Goal: Obtain resource: Download file/media

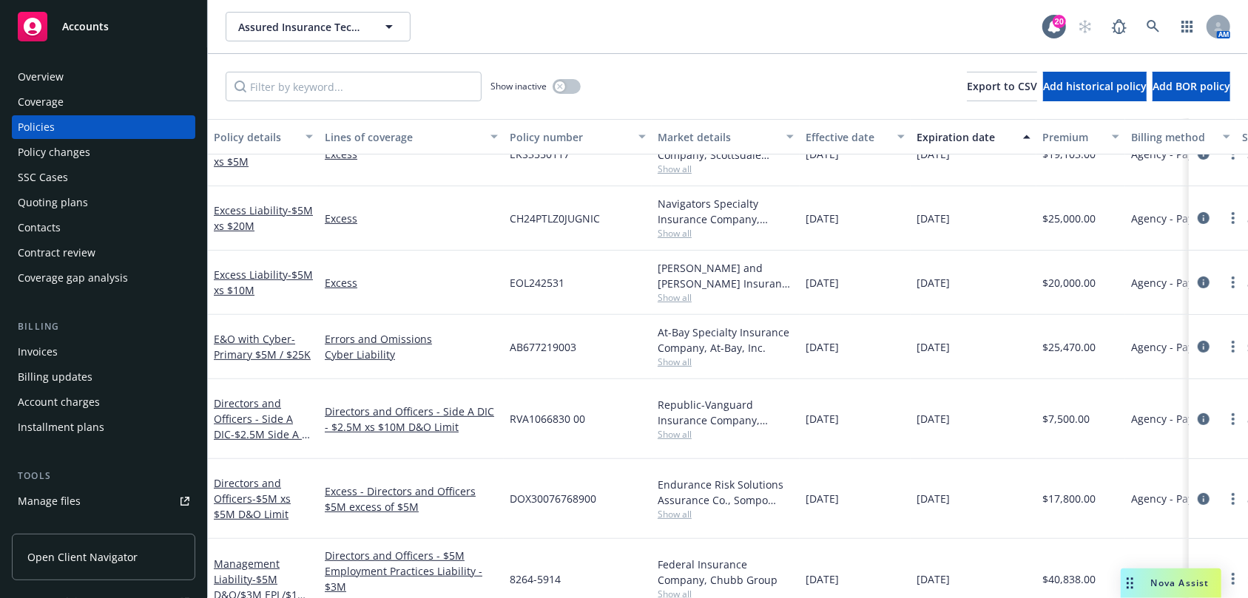
click at [346, 595] on link "1 more" at bounding box center [411, 603] width 173 height 16
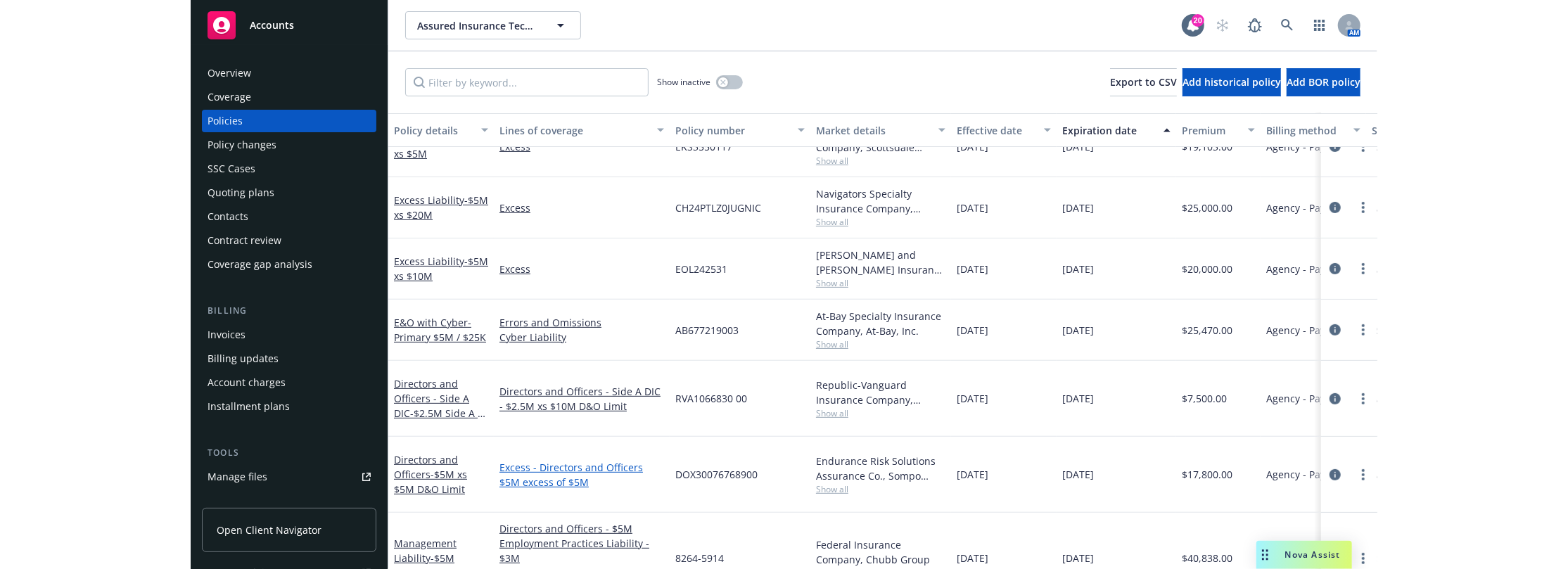
scroll to position [276, 0]
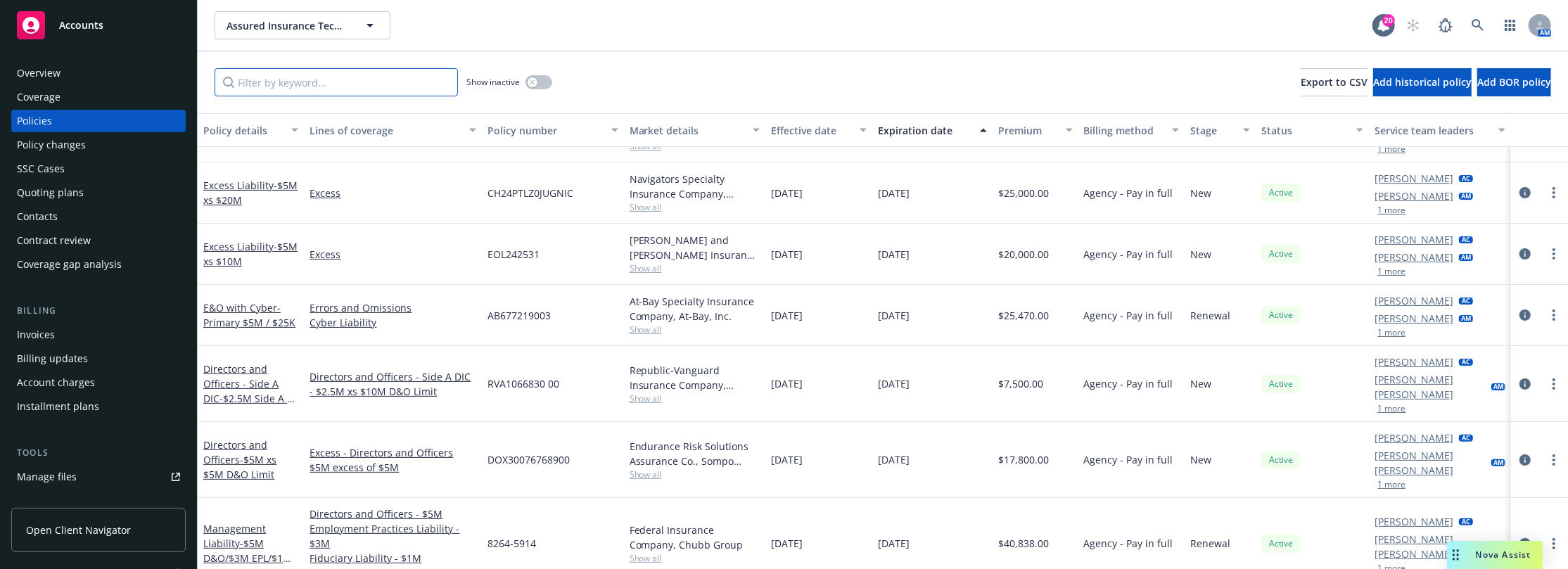
click at [312, 81] on input "Filter by keyword..." at bounding box center [337, 83] width 244 height 29
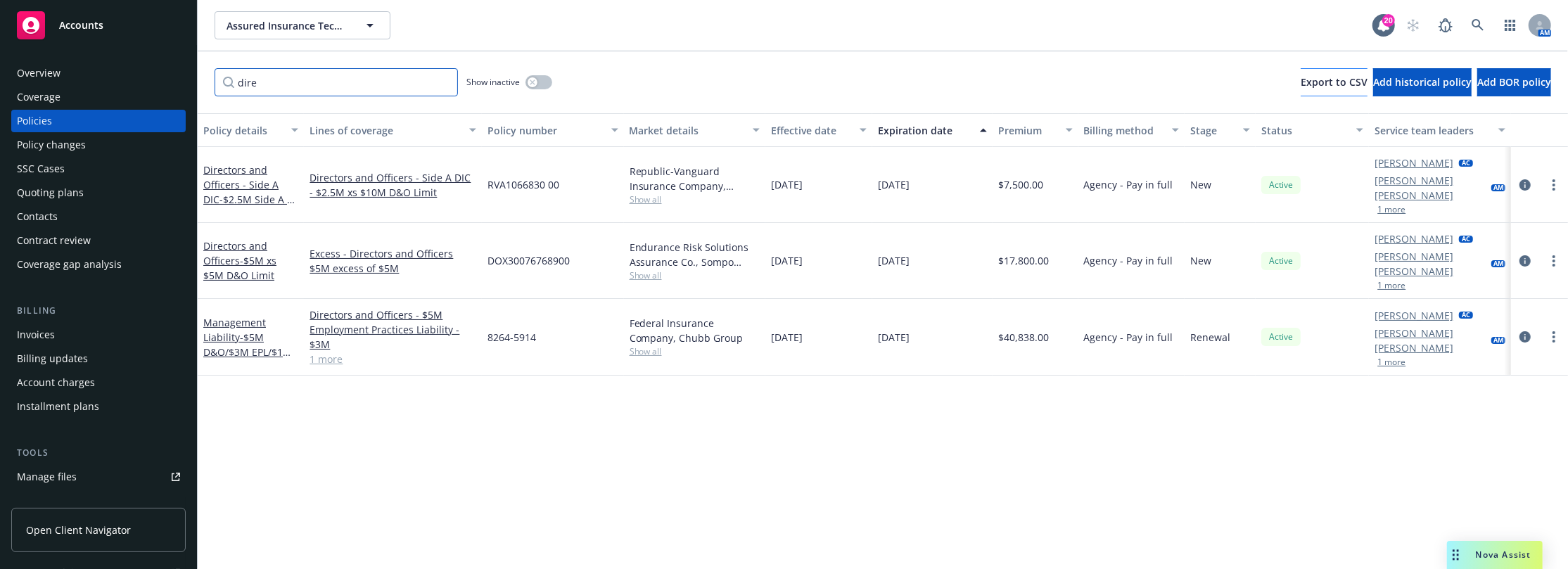
type input "dire"
click at [1186, 78] on span "Export to CSV" at bounding box center [1334, 82] width 67 height 13
click at [1186, 523] on div "Policy details Lines of coverage Policy number Market details Effective date Ex…" at bounding box center [883, 342] width 1371 height 457
click at [1186, 525] on div "Policy details Lines of coverage Policy number Market details Effective date Ex…" at bounding box center [883, 342] width 1371 height 457
click at [362, 422] on div "Policy details Lines of coverage Policy number Market details Effective date Ex…" at bounding box center [883, 342] width 1371 height 457
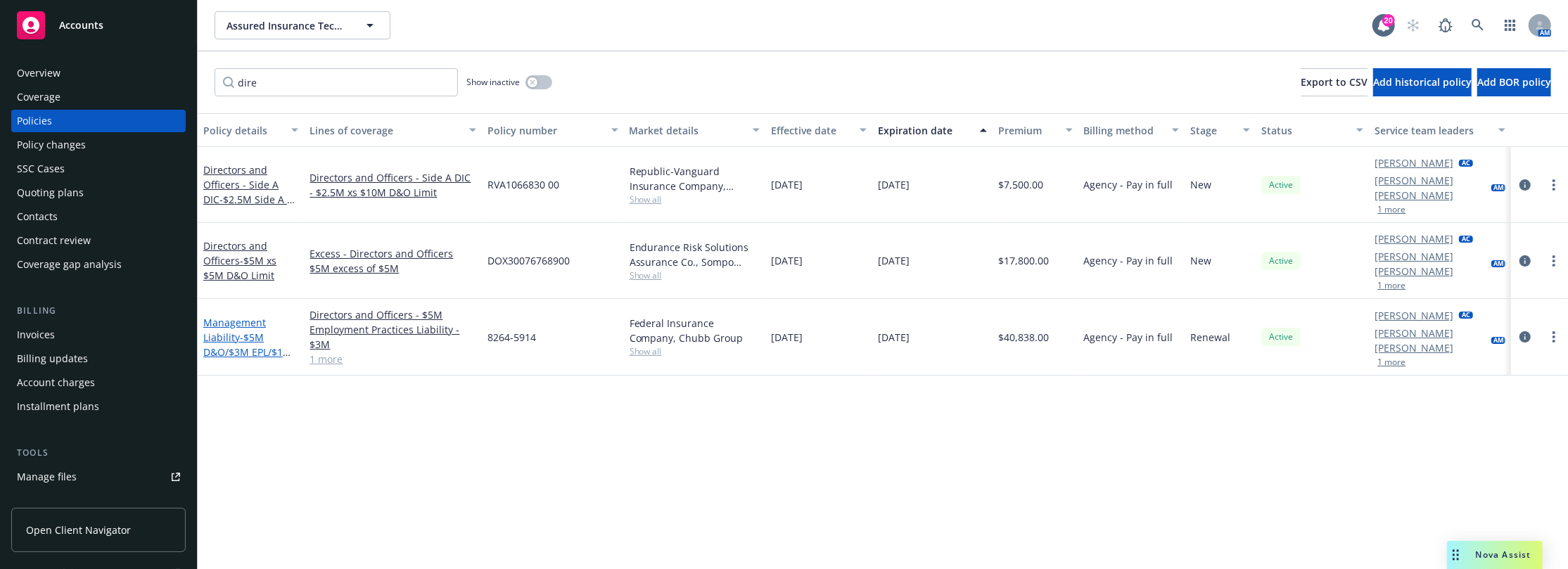
click at [238, 316] on link "Management Liability - $5M D&O/$3M EPL/$1M FID" at bounding box center [247, 344] width 88 height 58
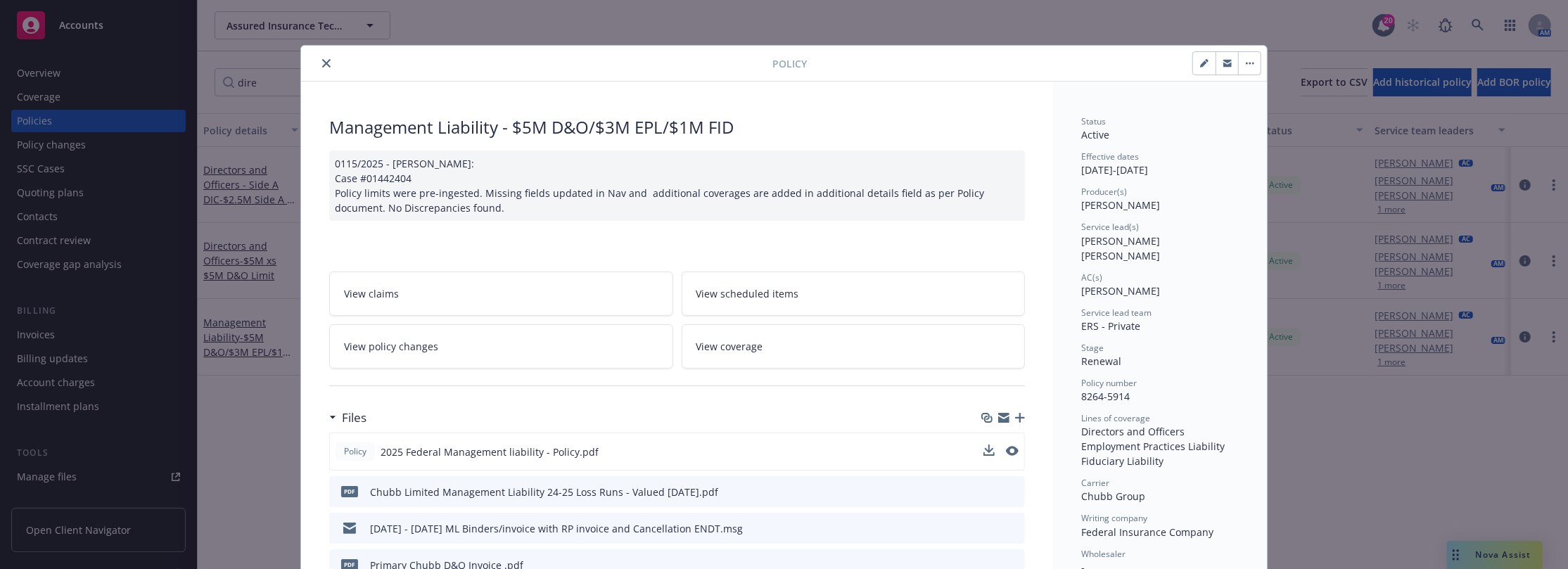
click at [537, 452] on span "2025 Federal Management liability - Policy.pdf" at bounding box center [489, 452] width 218 height 15
click at [1005, 447] on icon "preview file" at bounding box center [1010, 451] width 12 height 10
click at [323, 60] on icon "close" at bounding box center [326, 63] width 9 height 9
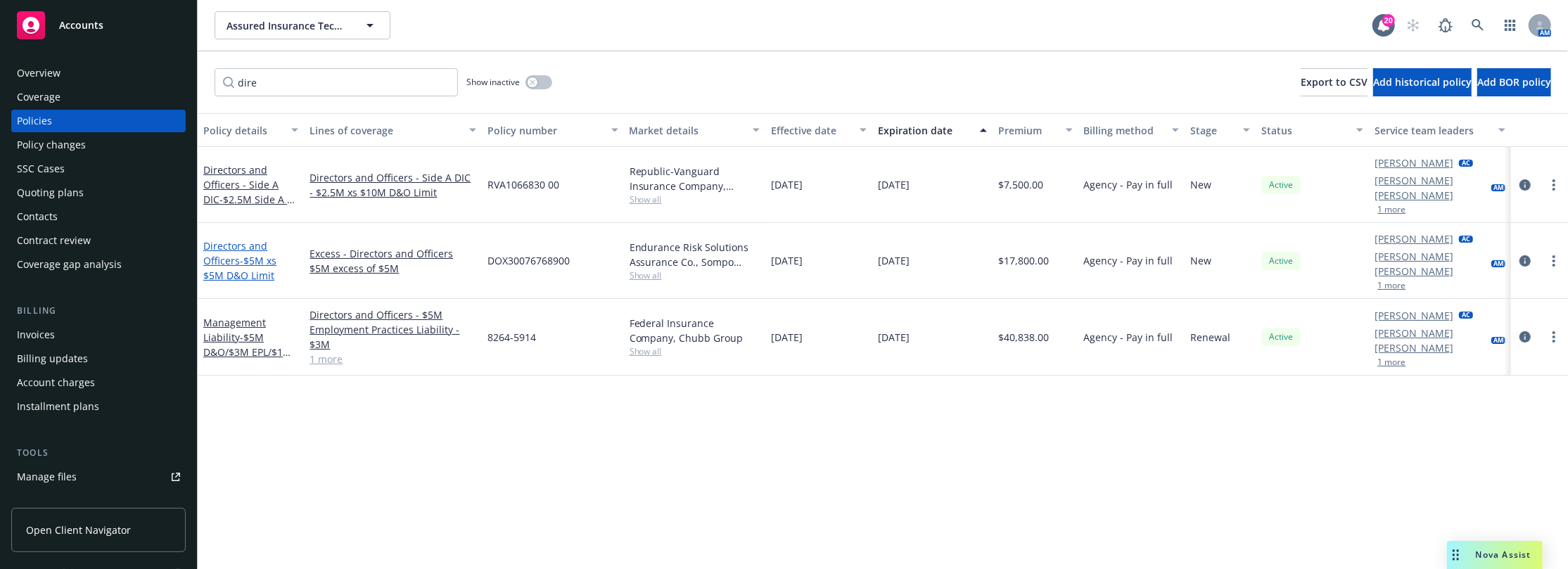
click at [256, 254] on span "- $5M xs $5M D&O Limit" at bounding box center [240, 268] width 73 height 29
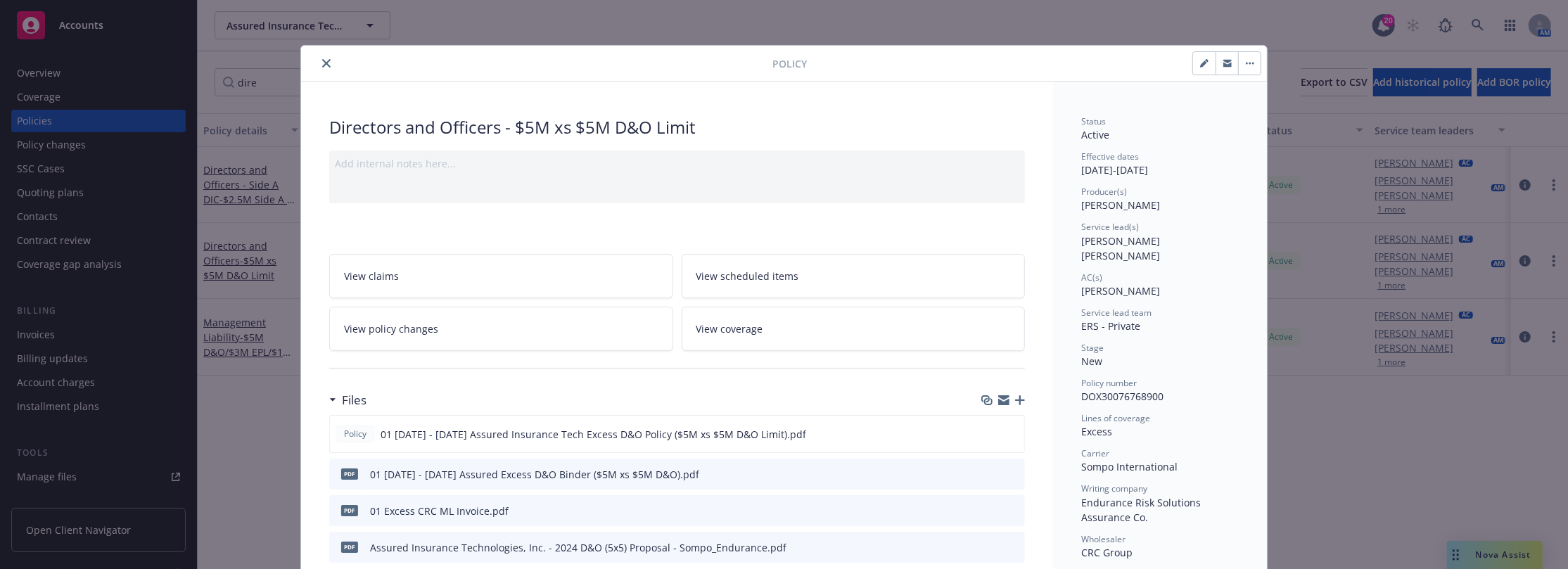
click at [1186, 213] on div "Status Active Effective dates [DATE] - [DATE] Producer(s) [PERSON_NAME] Service…" at bounding box center [1161, 461] width 158 height 692
click at [455, 399] on div "Files" at bounding box center [676, 400] width 696 height 29
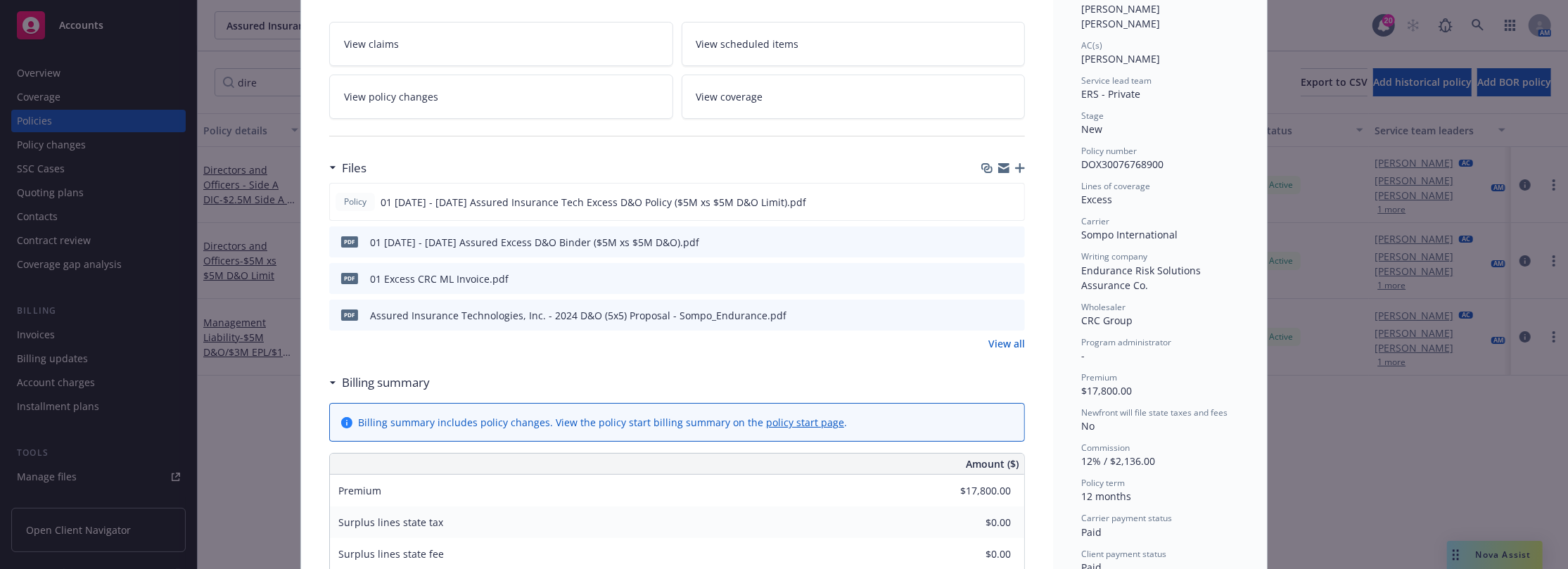
scroll to position [211, 0]
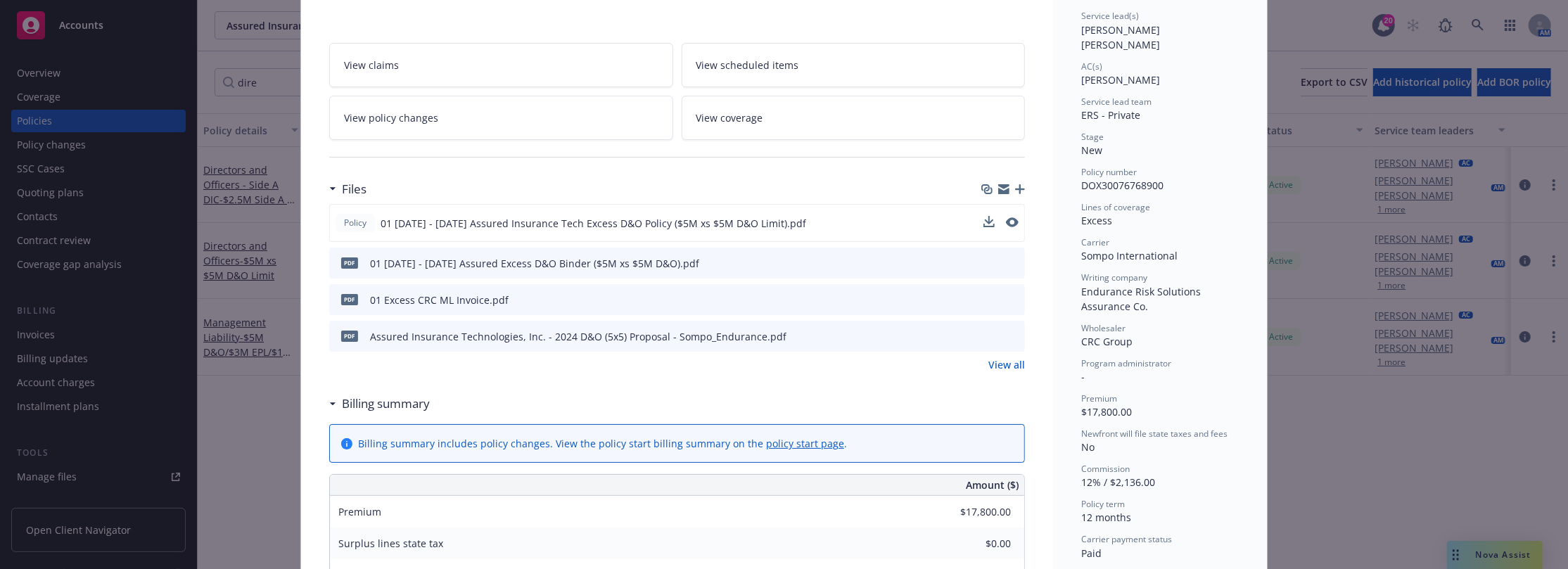
click at [608, 219] on span "01 [DATE] - [DATE] Assured Insurance Tech Excess D&O Policy ($5M xs $5M D&O Lim…" at bounding box center [593, 224] width 425 height 15
click at [673, 226] on span "01 [DATE] - [DATE] Assured Insurance Tech Excess D&O Policy ($5M xs $5M D&O Lim…" at bounding box center [593, 224] width 425 height 15
click at [1009, 219] on icon "preview file" at bounding box center [1010, 223] width 12 height 10
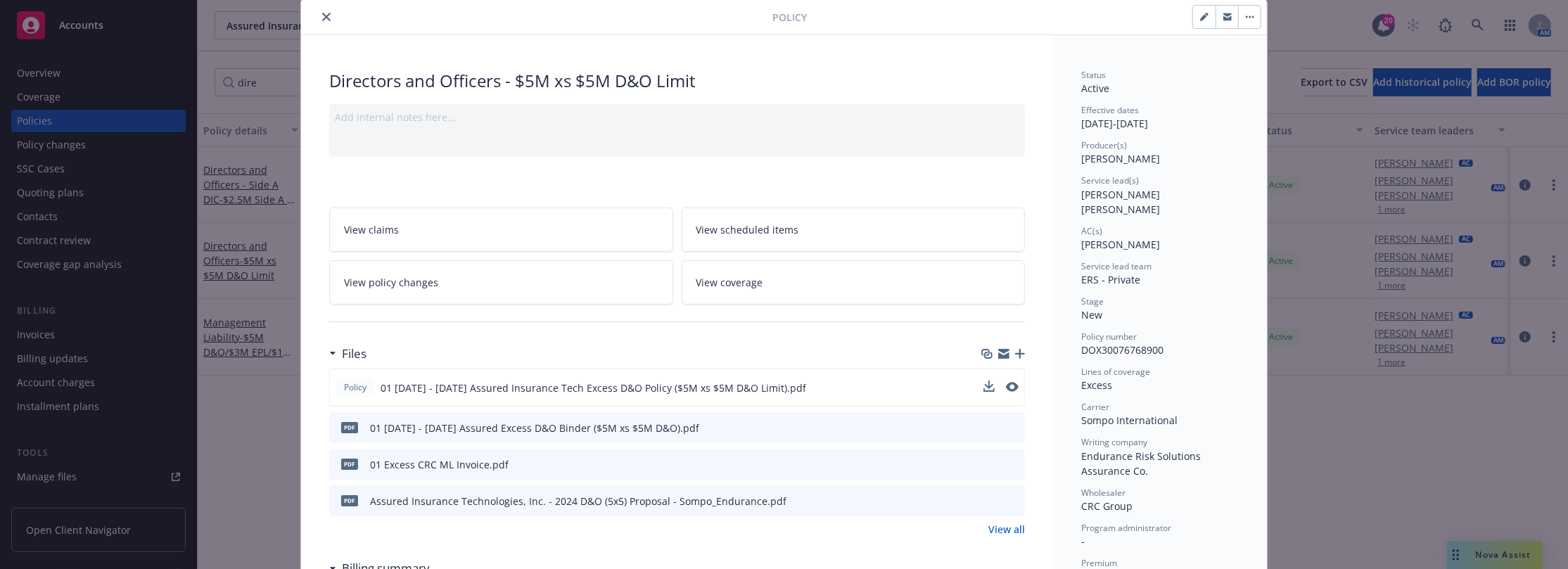
scroll to position [0, 0]
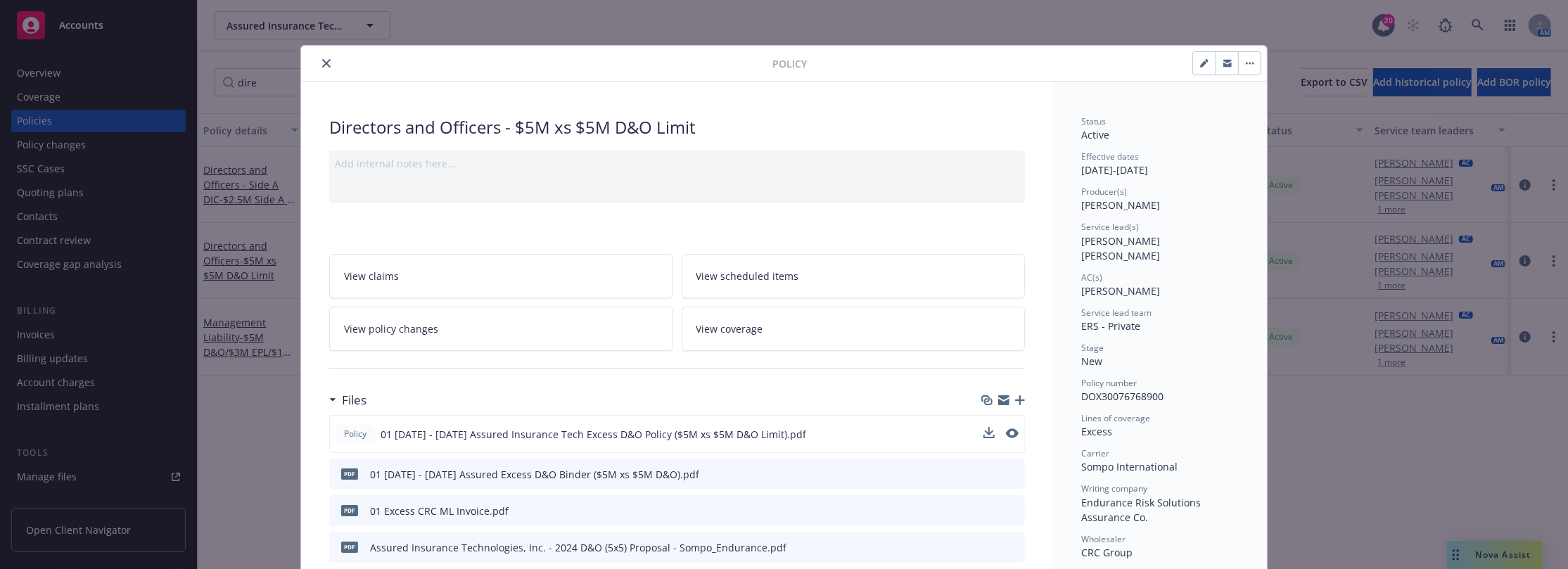
click at [318, 72] on div "Policy" at bounding box center [784, 64] width 966 height 36
click at [323, 60] on icon "close" at bounding box center [326, 63] width 9 height 9
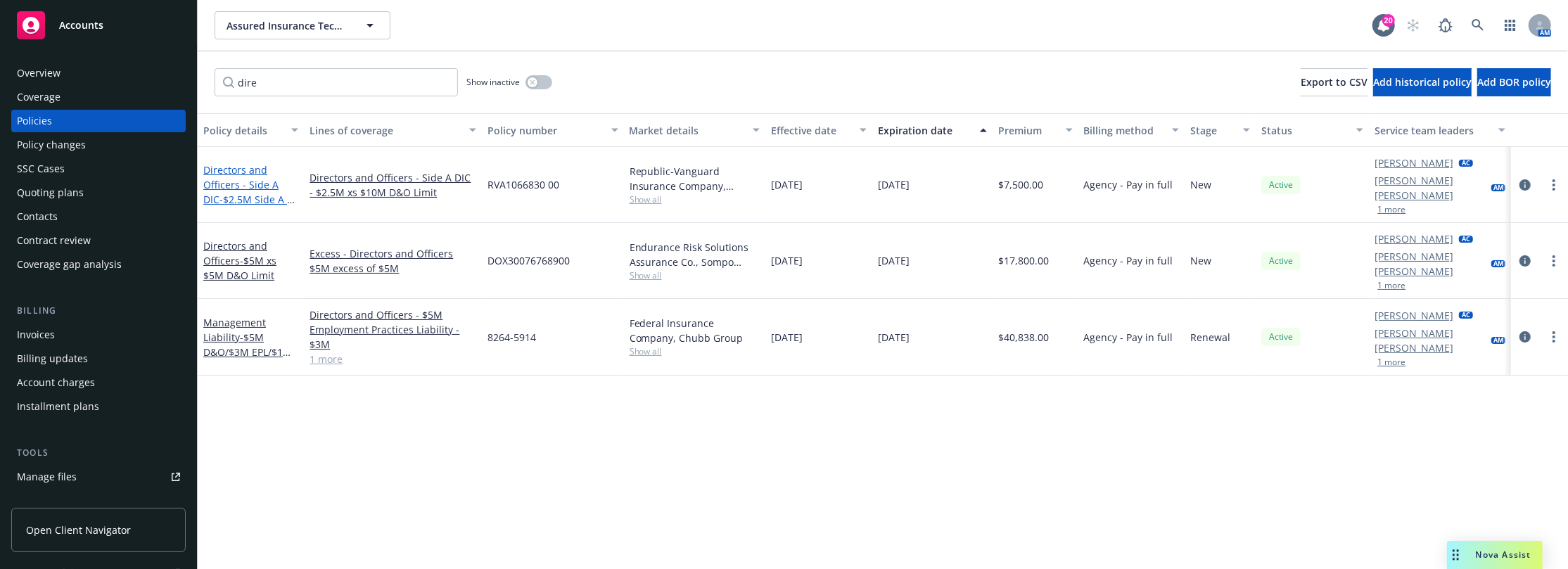
click at [245, 164] on link "Directors and Officers - Side A DIC - $2.5M Side A xs $10M D&O Limit" at bounding box center [250, 192] width 93 height 58
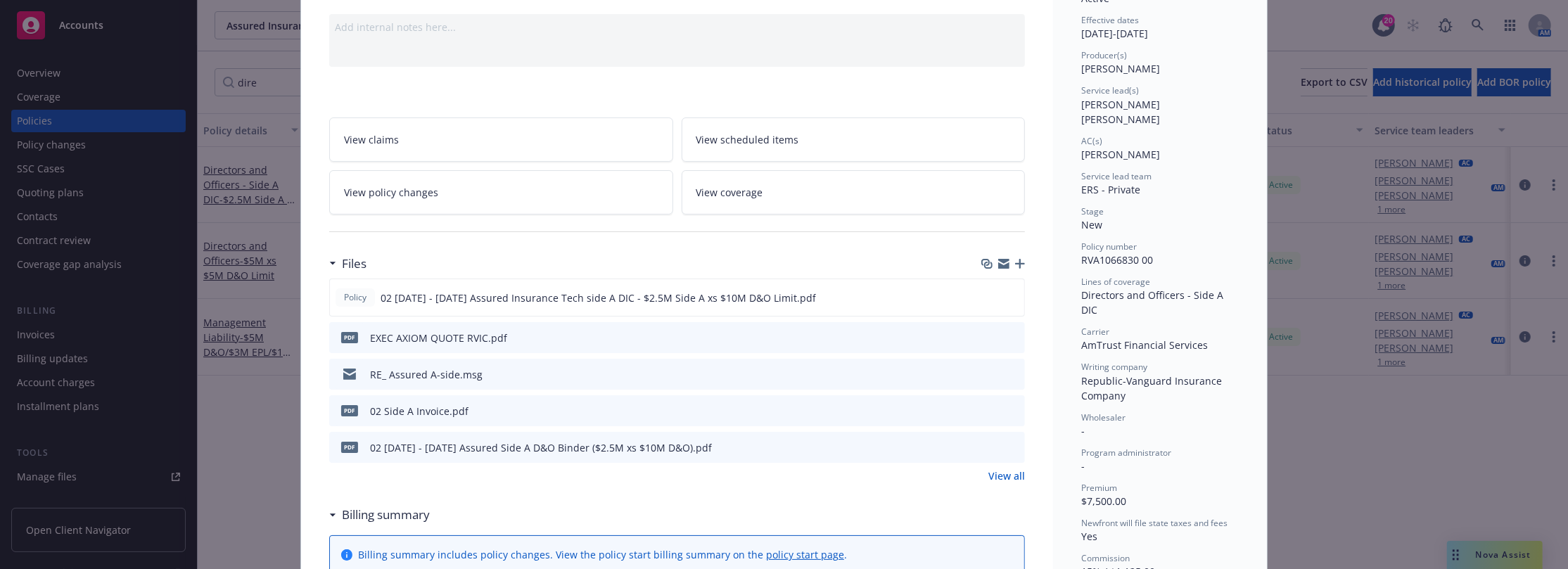
scroll to position [141, 0]
click at [1006, 289] on icon "preview file" at bounding box center [1010, 292] width 12 height 10
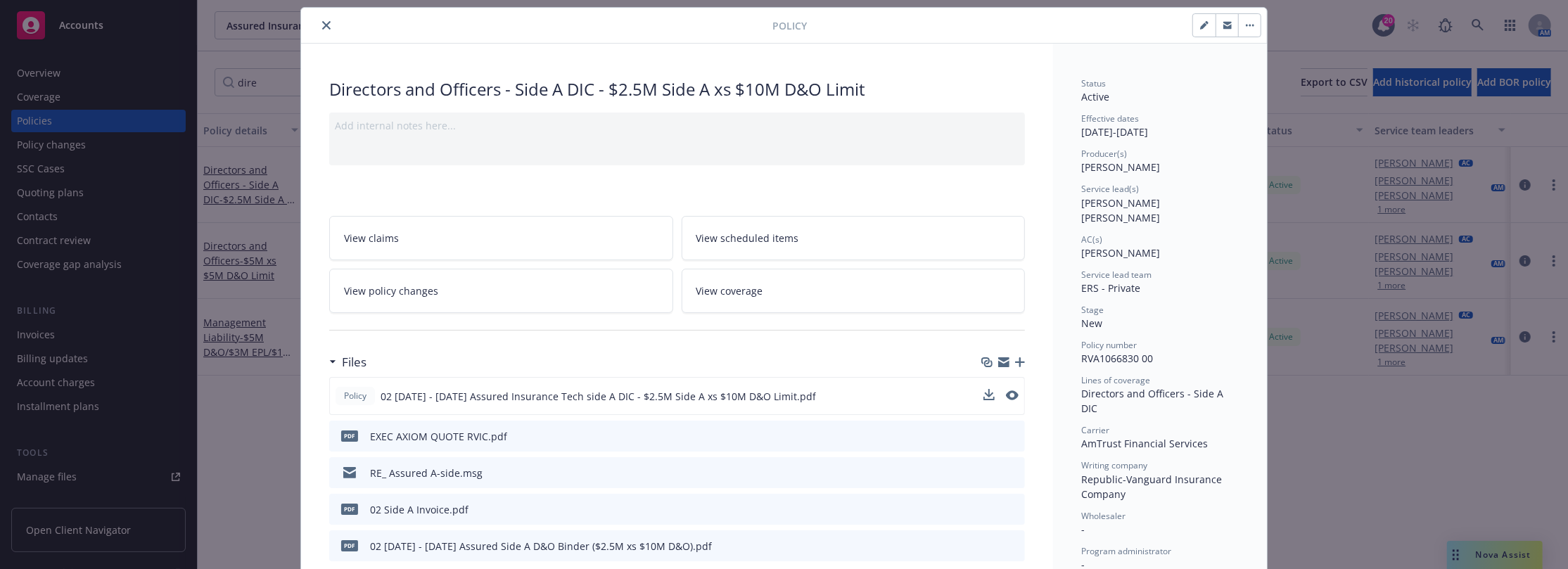
scroll to position [0, 0]
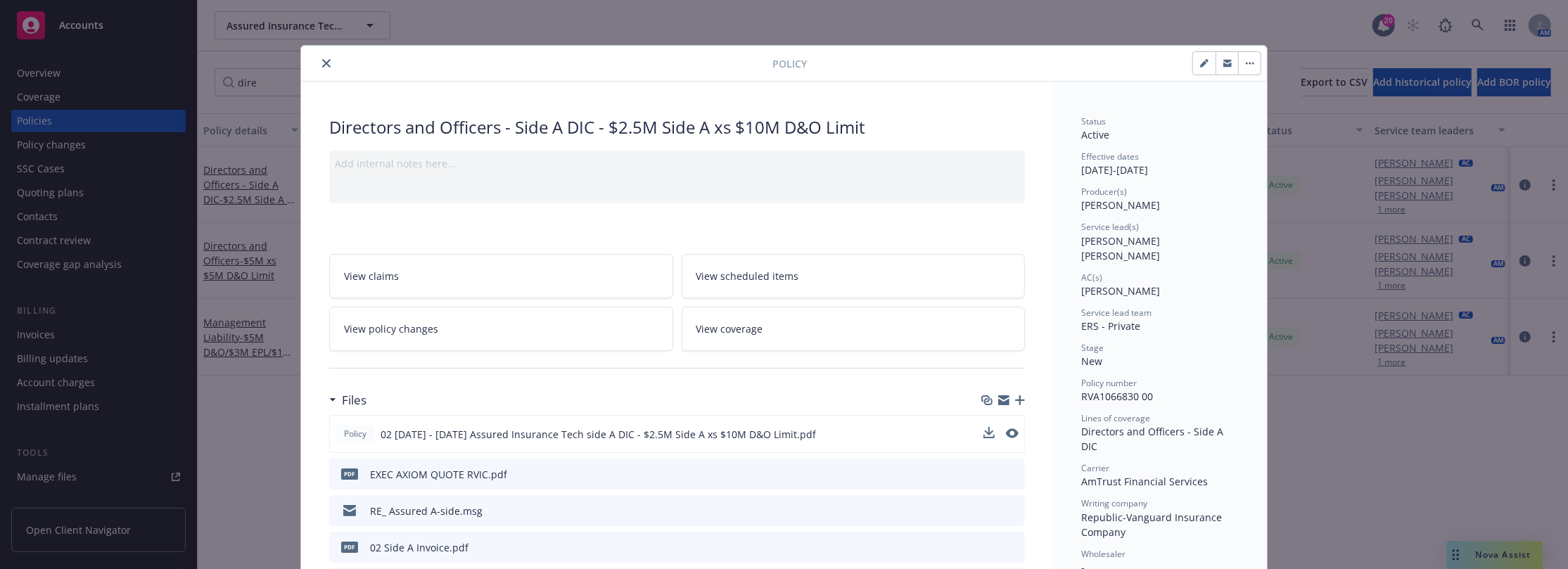
click at [318, 67] on button "close" at bounding box center [326, 64] width 17 height 17
